Goal: Task Accomplishment & Management: Complete application form

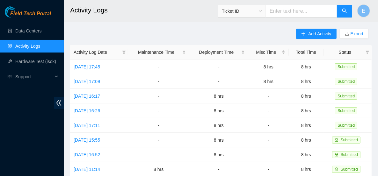
click at [23, 46] on link "Activity Logs" at bounding box center [27, 46] width 25 height 5
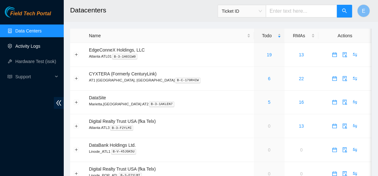
click at [40, 45] on link "Activity Logs" at bounding box center [27, 46] width 25 height 5
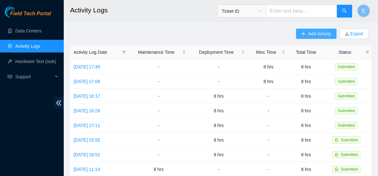
click at [312, 32] on span "Add Activity" at bounding box center [319, 33] width 23 height 7
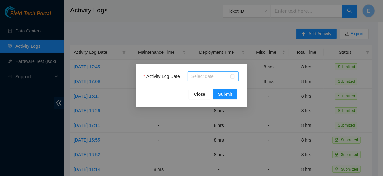
click at [205, 75] on body "Field Tech Portal Data Centers Activity Logs Hardware Test (isok) Support Activ…" at bounding box center [189, 88] width 378 height 176
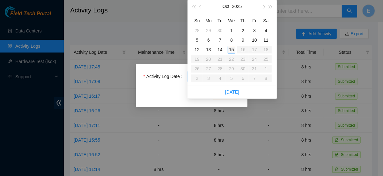
type input "2025-10-15"
click at [229, 49] on div "15" at bounding box center [231, 50] width 8 height 8
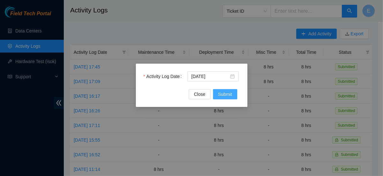
click at [226, 95] on span "Submit" at bounding box center [225, 94] width 14 height 7
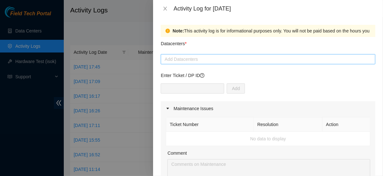
click at [186, 58] on div at bounding box center [267, 59] width 211 height 8
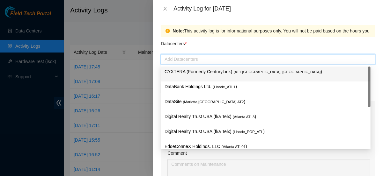
click at [183, 77] on div "CYXTERA (Formerly CenturyLink) ( AT1 Atlanta, GA )" at bounding box center [265, 74] width 202 height 12
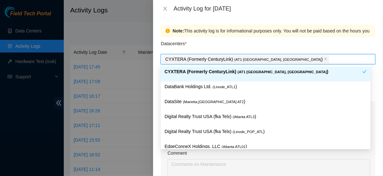
click at [251, 46] on div "Datacenters *" at bounding box center [268, 45] width 214 height 17
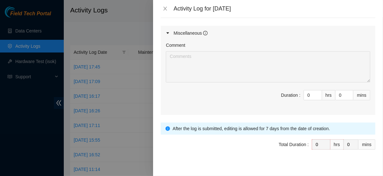
scroll to position [344, 0]
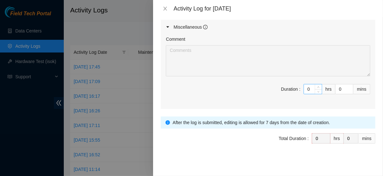
click at [305, 87] on input "0" at bounding box center [313, 89] width 18 height 10
type input "8"
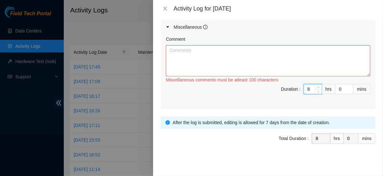
type input "8"
click at [252, 55] on textarea "Comment" at bounding box center [268, 60] width 204 height 31
paste textarea "hello, here's what i did today removed all unnecessary cables from e alise thre…"
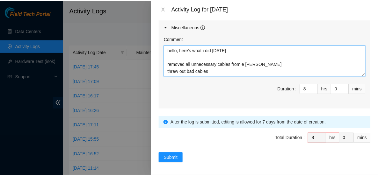
scroll to position [12, 0]
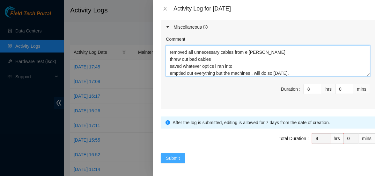
type textarea "hello, here's what i did today removed all unnecessary cables from e alise thre…"
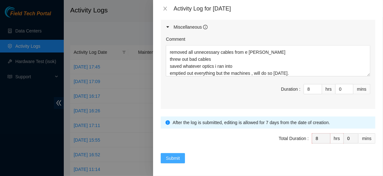
click at [166, 158] on span "Submit" at bounding box center [173, 158] width 14 height 7
